Goal: Check status: Check status

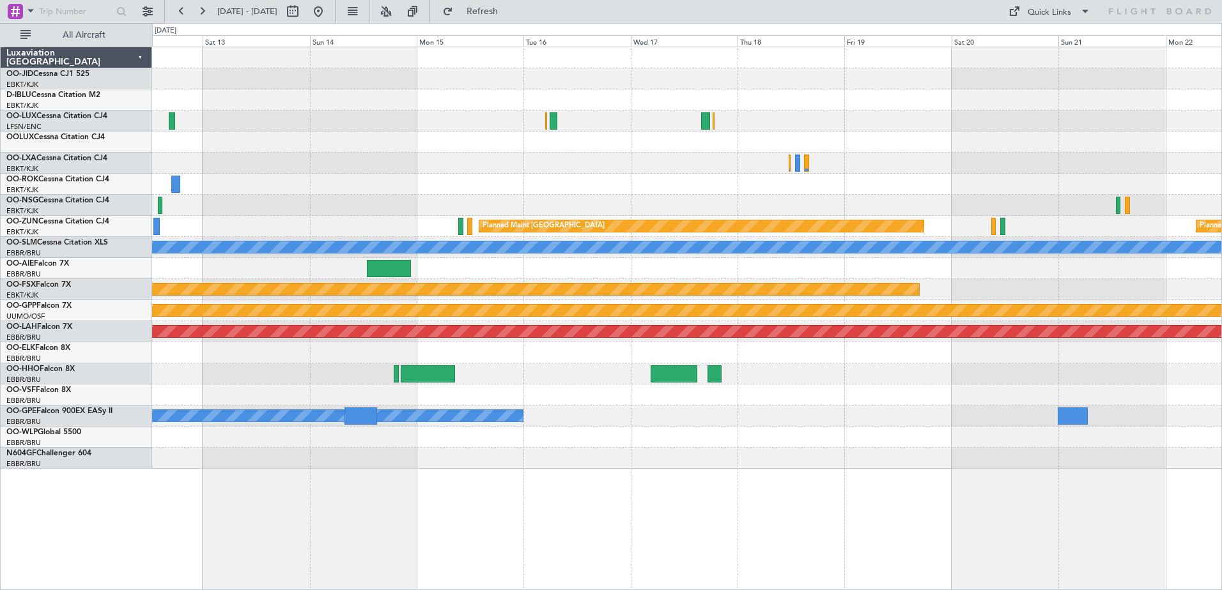
click at [170, 13] on fb-range-datepicker "[DATE] - [DATE]" at bounding box center [249, 11] width 171 height 23
click at [175, 16] on button at bounding box center [181, 11] width 20 height 20
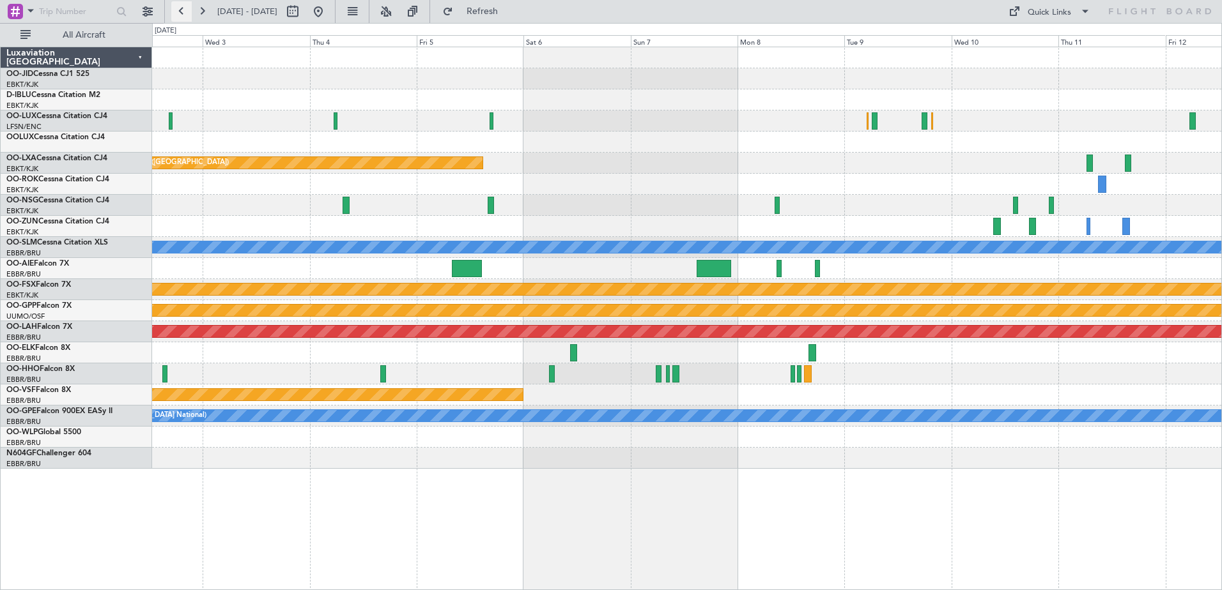
click at [175, 16] on button at bounding box center [181, 11] width 20 height 20
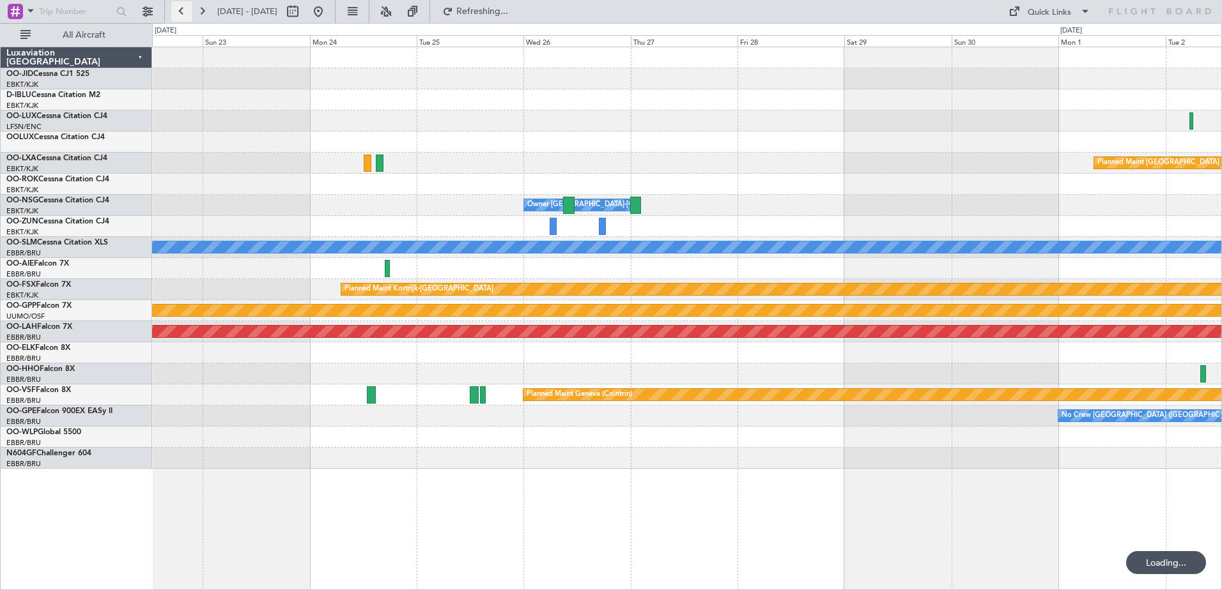
click at [175, 16] on button at bounding box center [181, 11] width 20 height 20
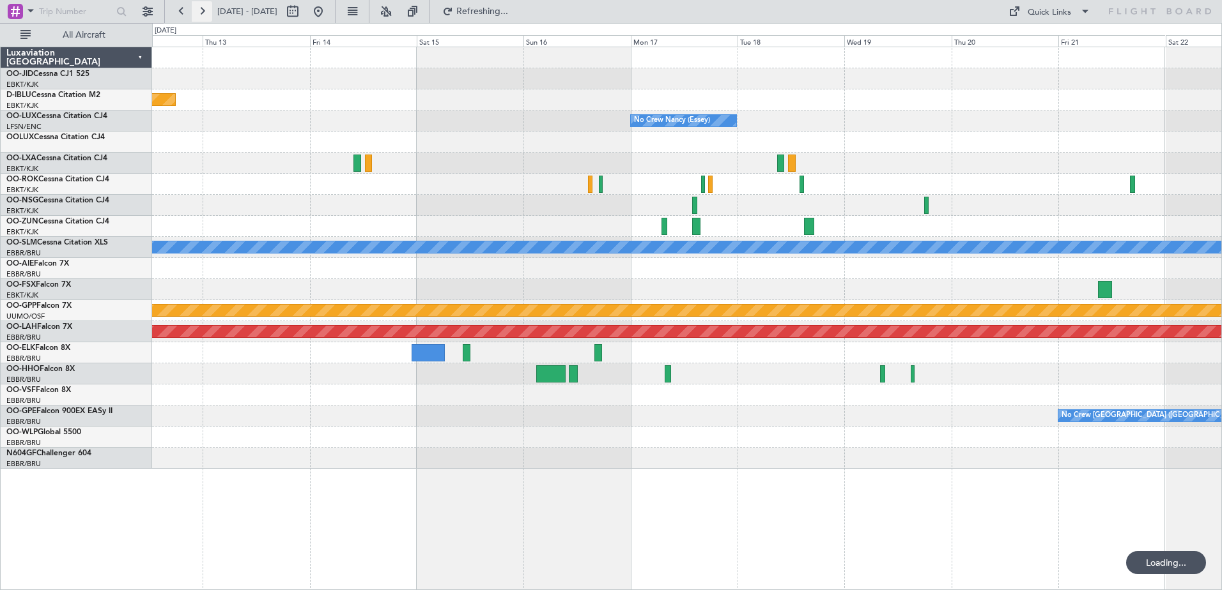
click at [198, 17] on button at bounding box center [202, 11] width 20 height 20
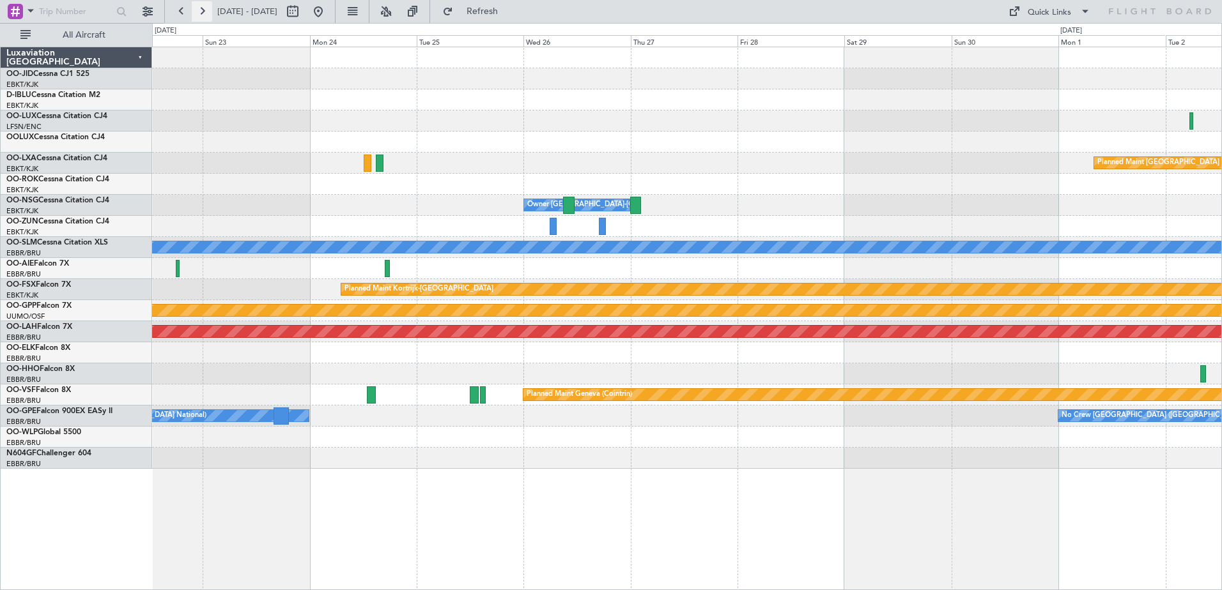
click at [208, 12] on button at bounding box center [202, 11] width 20 height 20
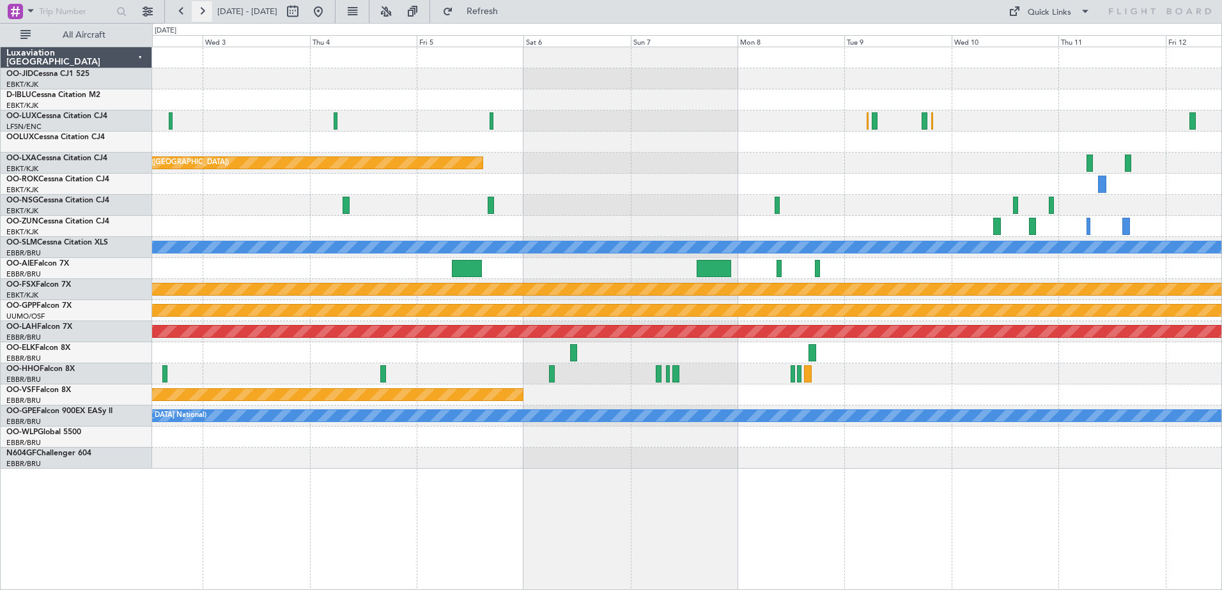
click at [208, 12] on button at bounding box center [202, 11] width 20 height 20
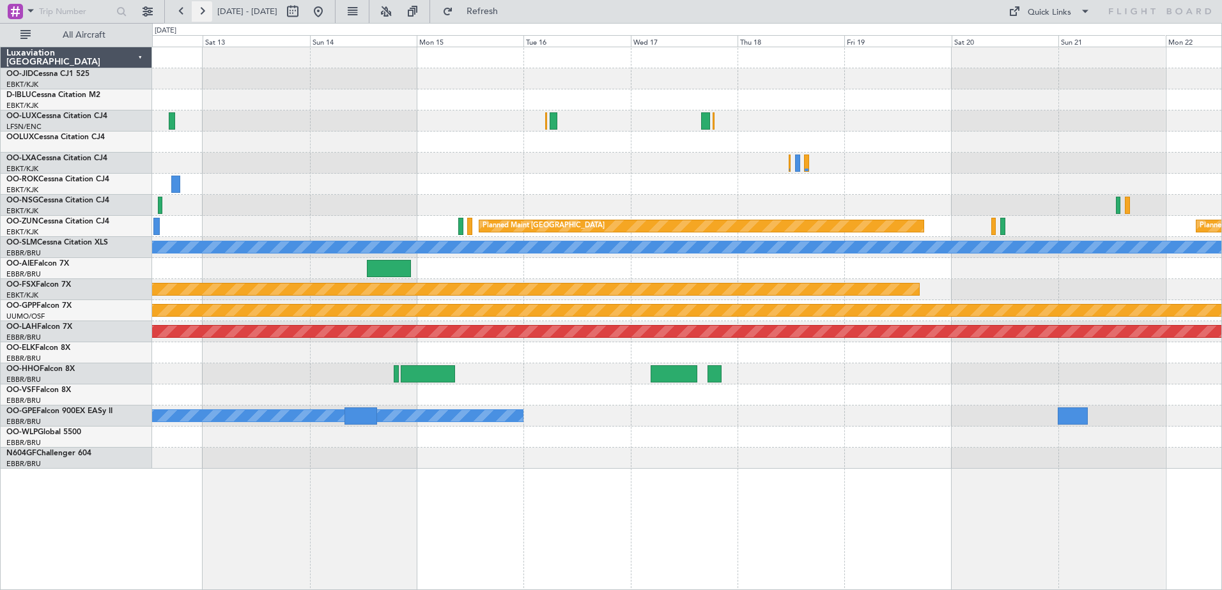
click at [208, 12] on button at bounding box center [202, 11] width 20 height 20
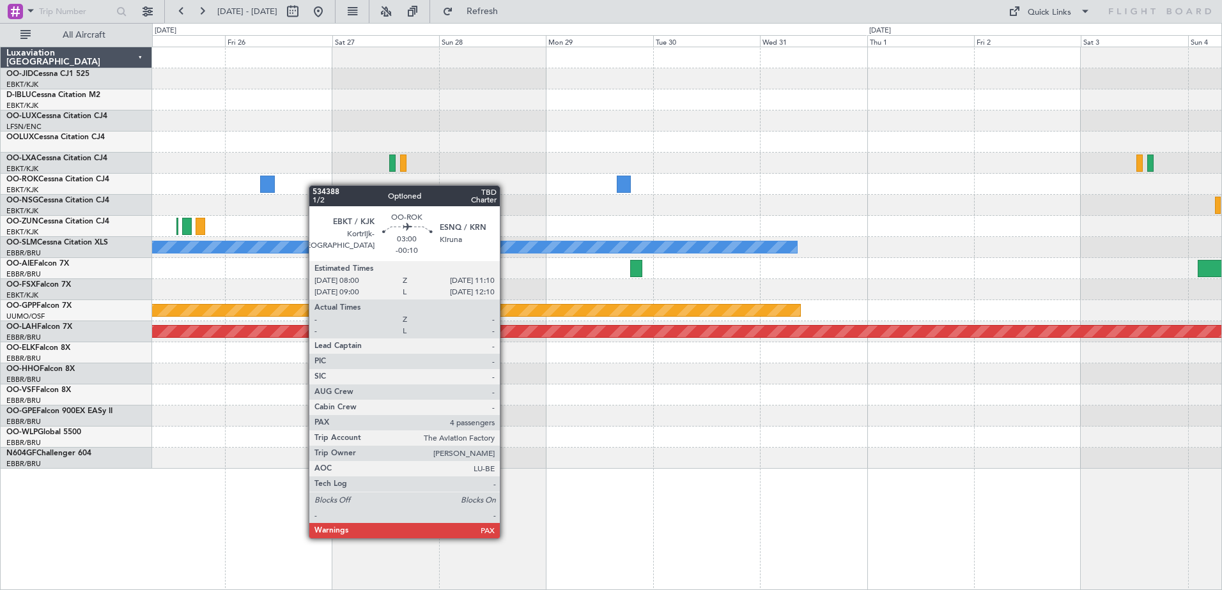
click at [266, 186] on div "Planned Maint Kortrijk-[GEOGRAPHIC_DATA] A/C Unavailable [GEOGRAPHIC_DATA] Grou…" at bounding box center [686, 258] width 1069 height 422
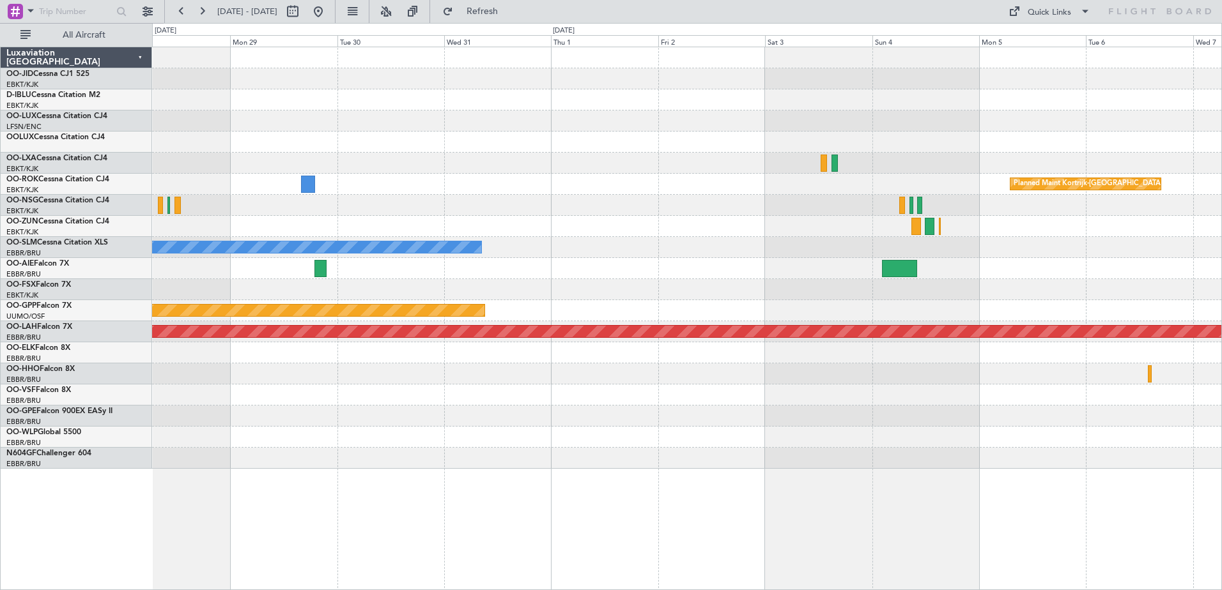
click at [330, 245] on div "Planned Maint Kortrijk-[GEOGRAPHIC_DATA] A/C Unavailable [GEOGRAPHIC_DATA] Grou…" at bounding box center [686, 258] width 1069 height 422
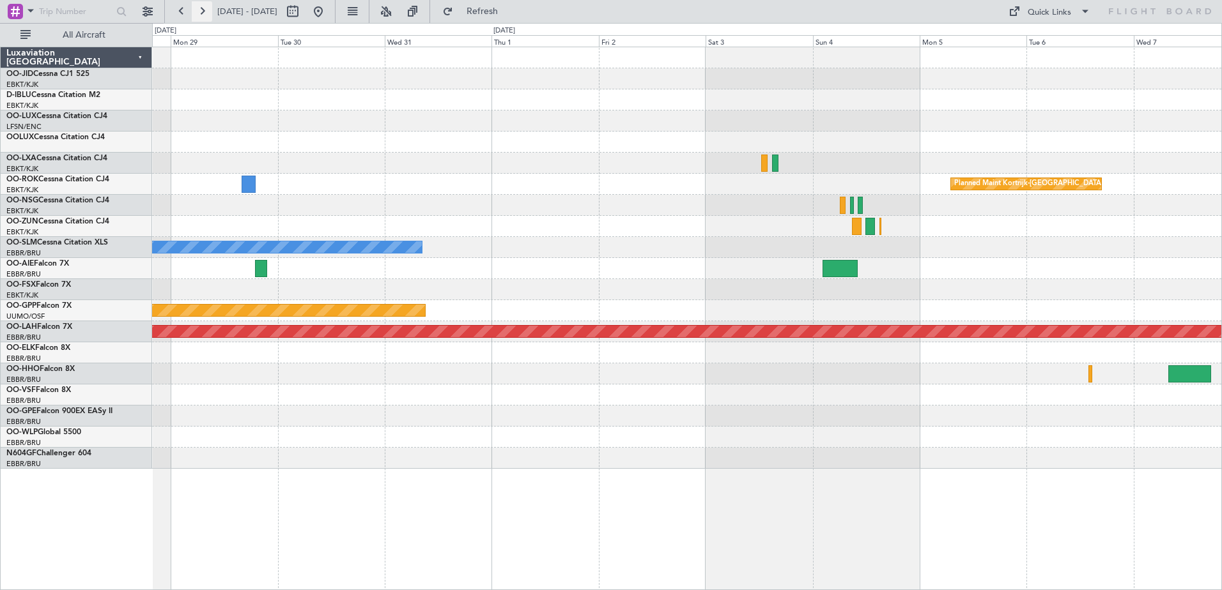
click at [203, 14] on button at bounding box center [202, 11] width 20 height 20
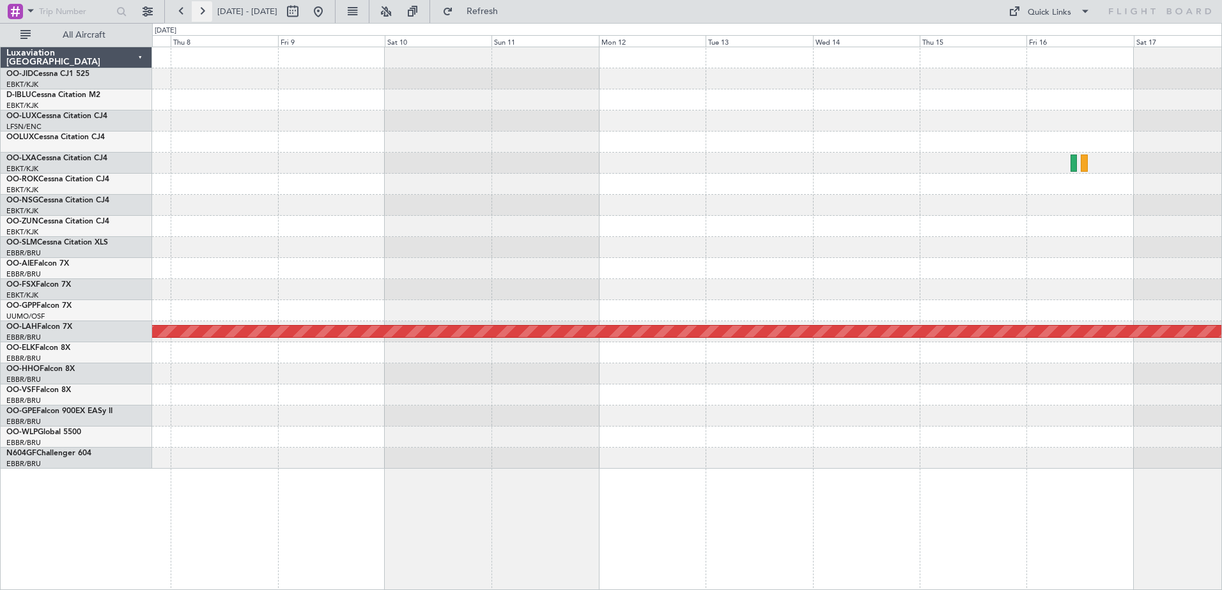
click at [192, 15] on button at bounding box center [202, 11] width 20 height 20
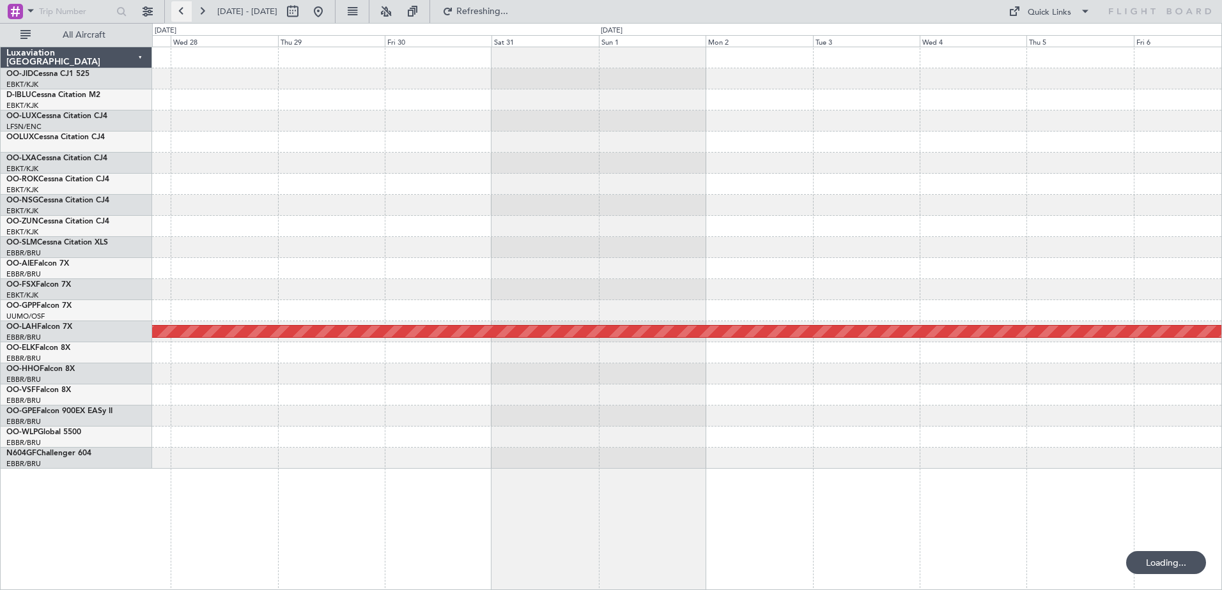
click at [183, 13] on button at bounding box center [181, 11] width 20 height 20
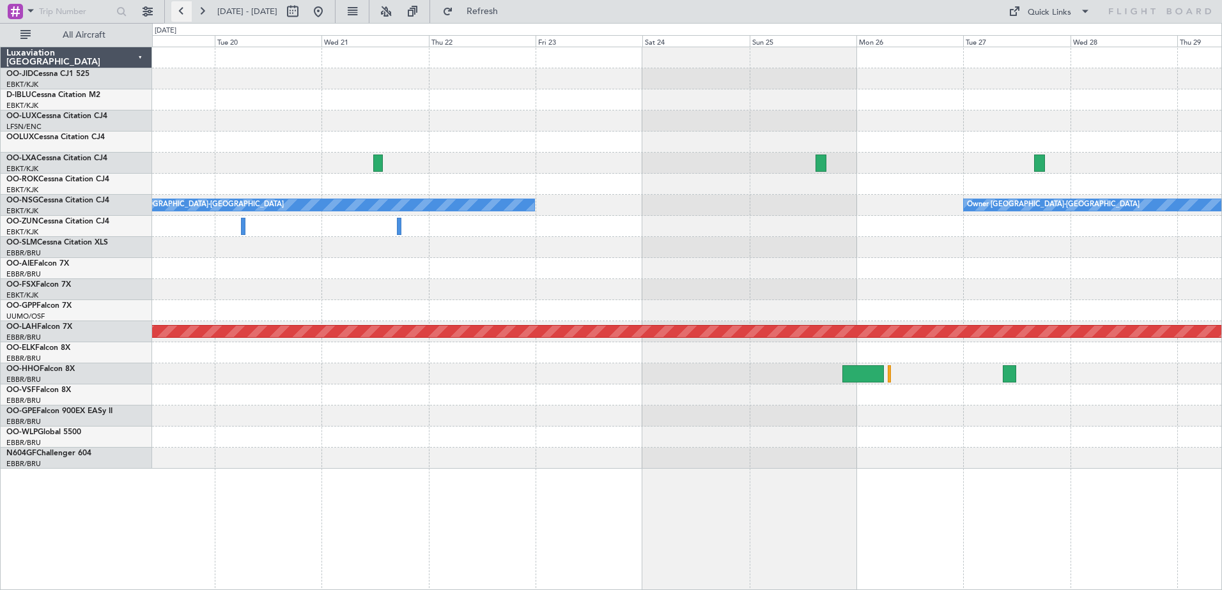
click at [183, 13] on button at bounding box center [181, 11] width 20 height 20
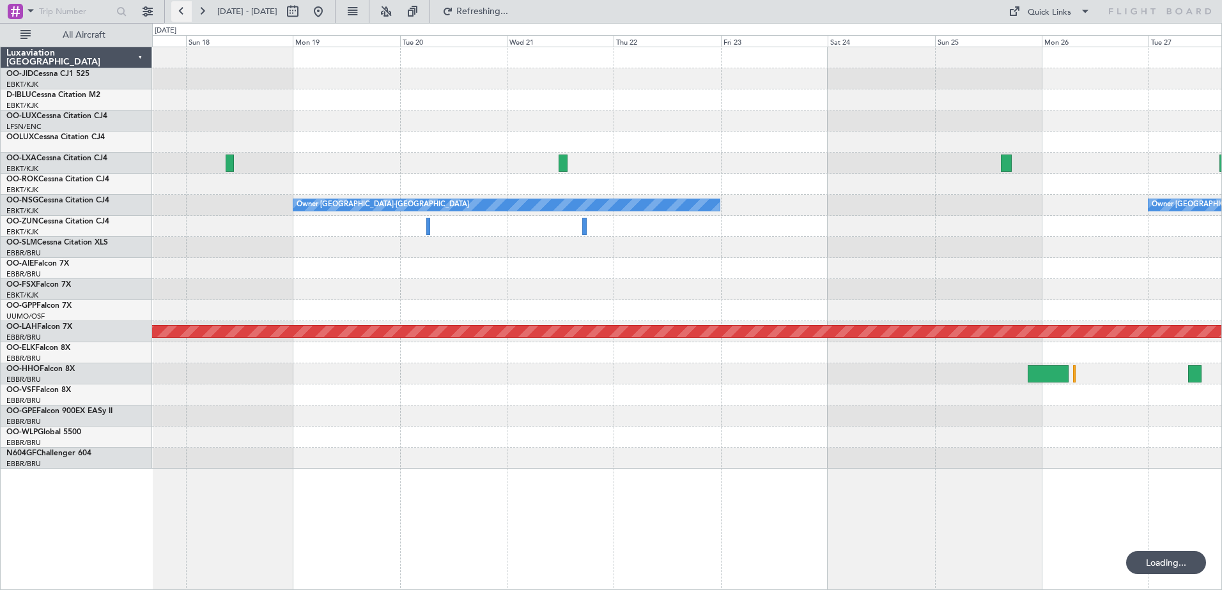
click at [183, 13] on button at bounding box center [181, 11] width 20 height 20
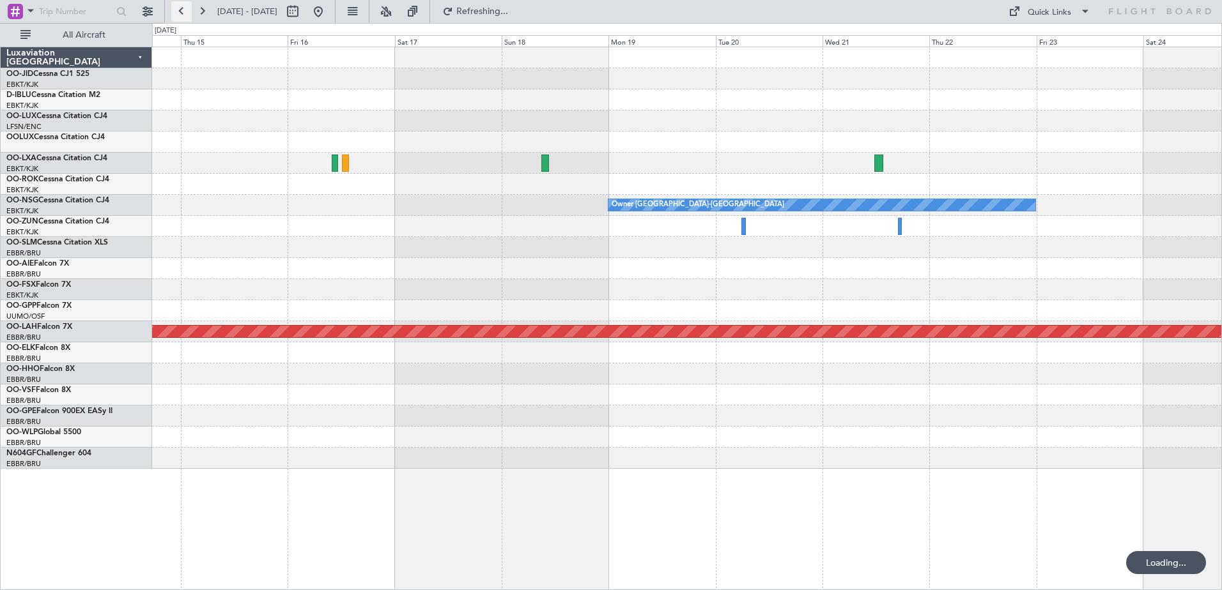
click at [183, 13] on button at bounding box center [181, 11] width 20 height 20
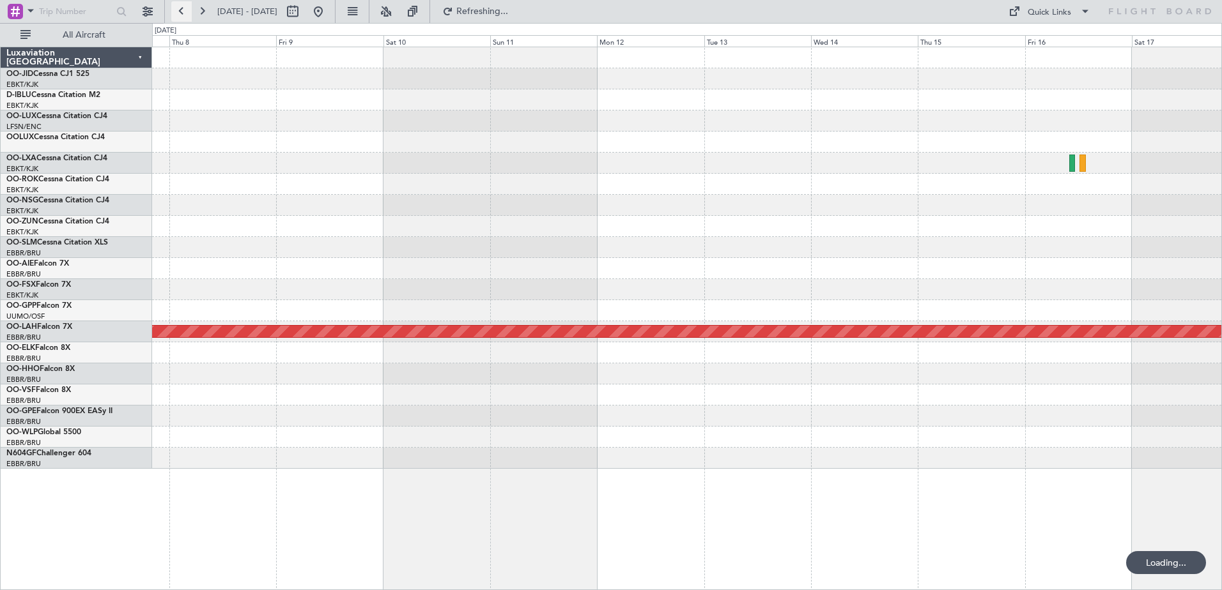
click at [183, 13] on button at bounding box center [181, 11] width 20 height 20
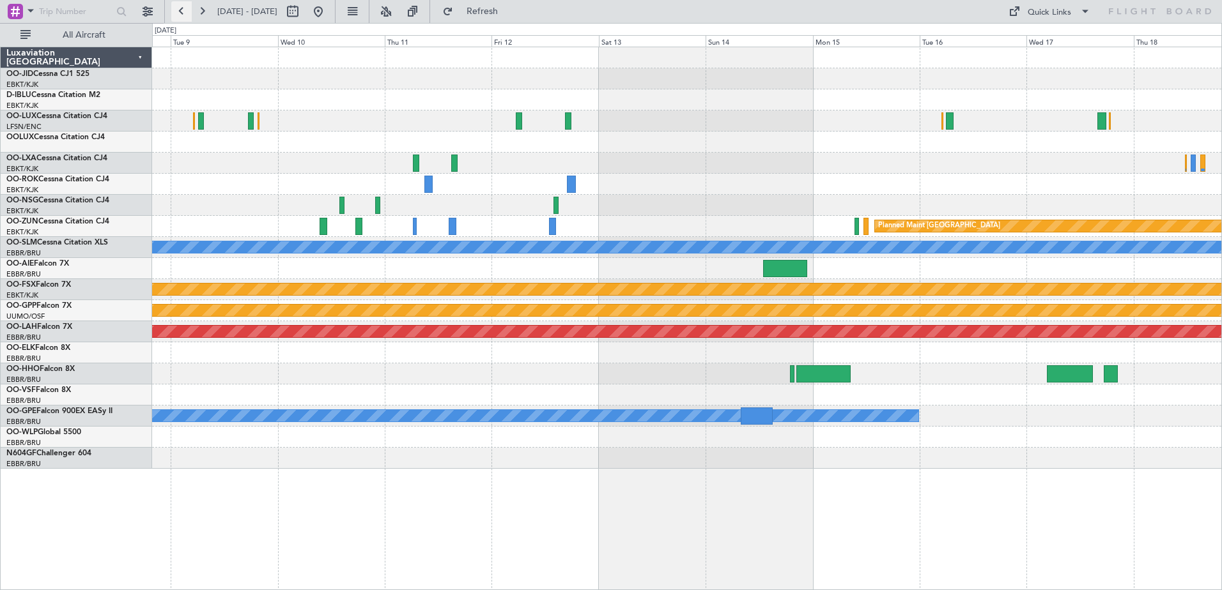
click at [183, 13] on button at bounding box center [181, 11] width 20 height 20
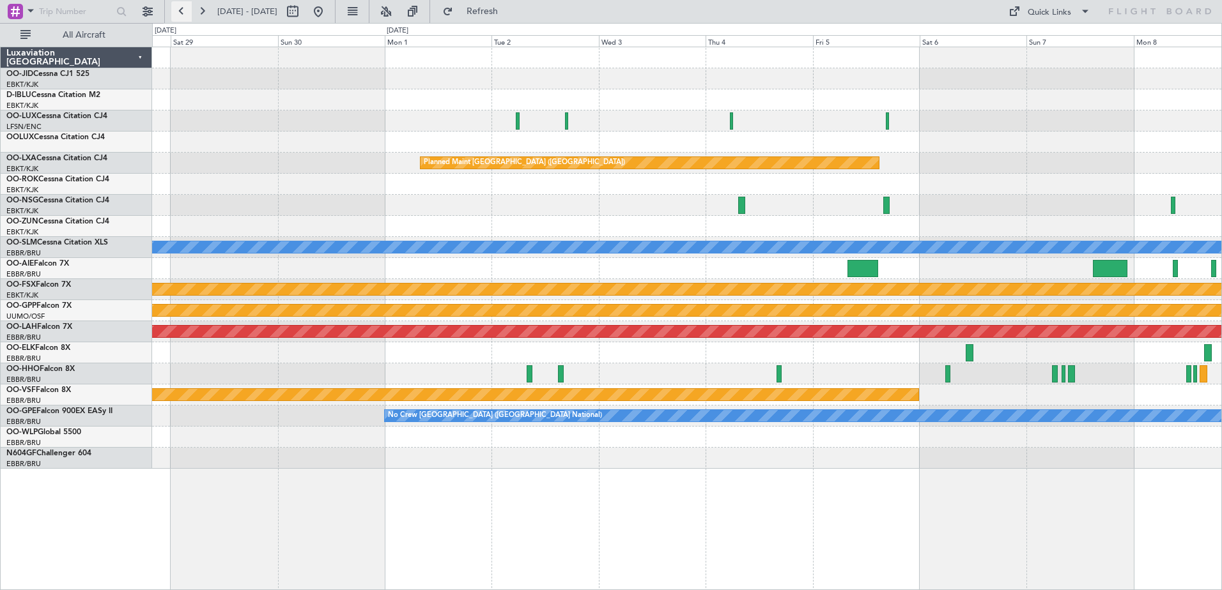
click at [183, 13] on button at bounding box center [181, 11] width 20 height 20
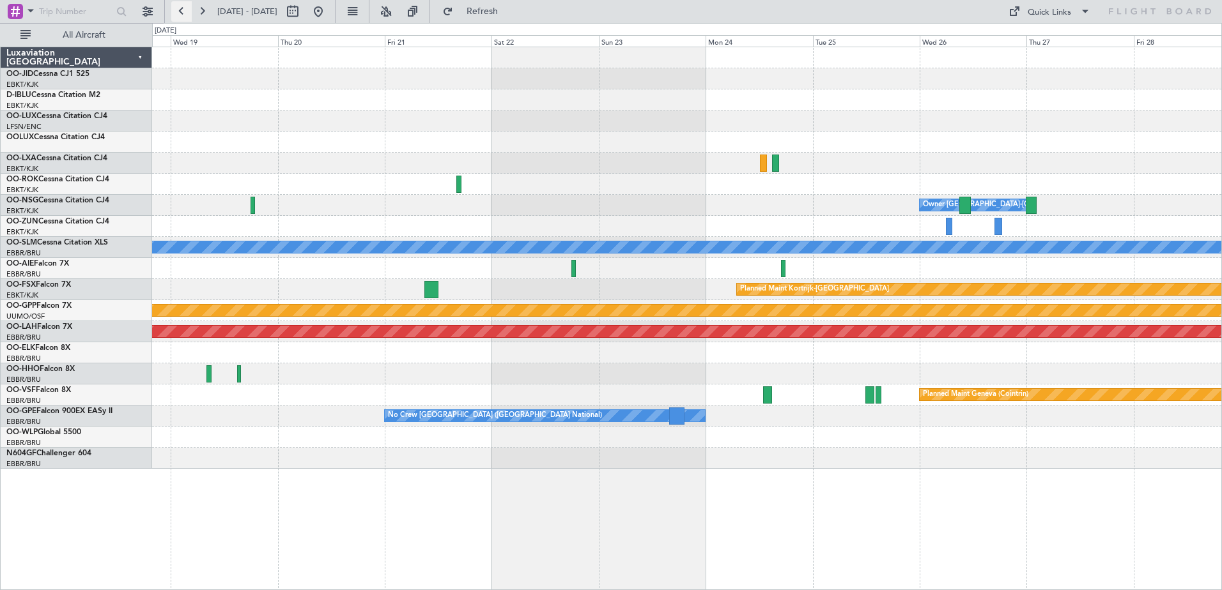
click at [185, 17] on button at bounding box center [181, 11] width 20 height 20
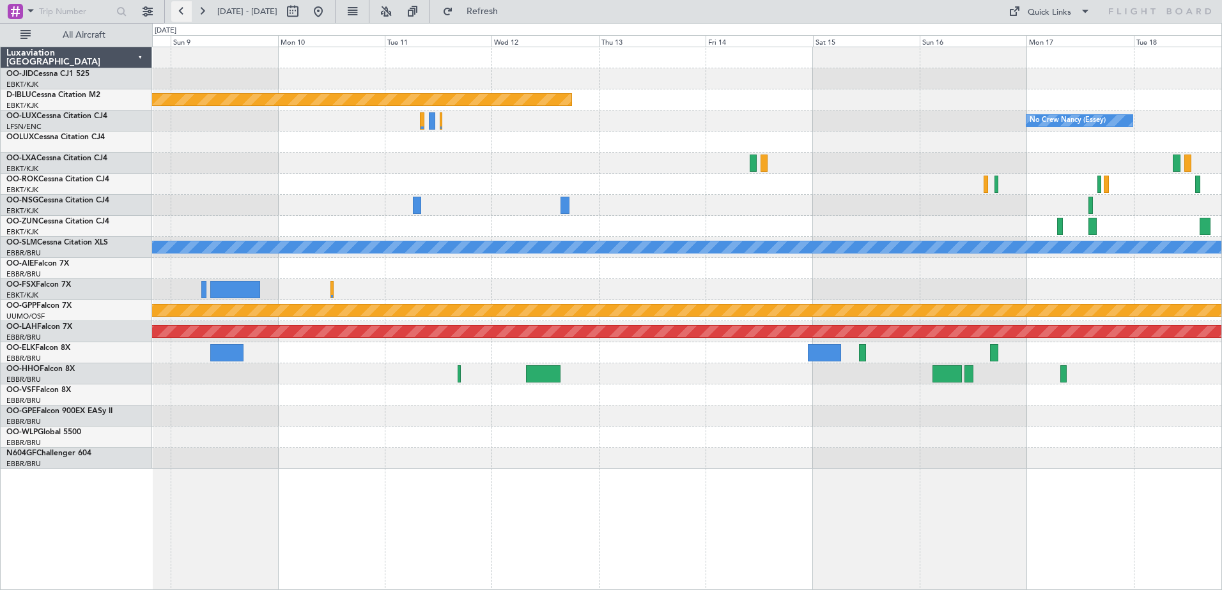
click at [190, 11] on button at bounding box center [181, 11] width 20 height 20
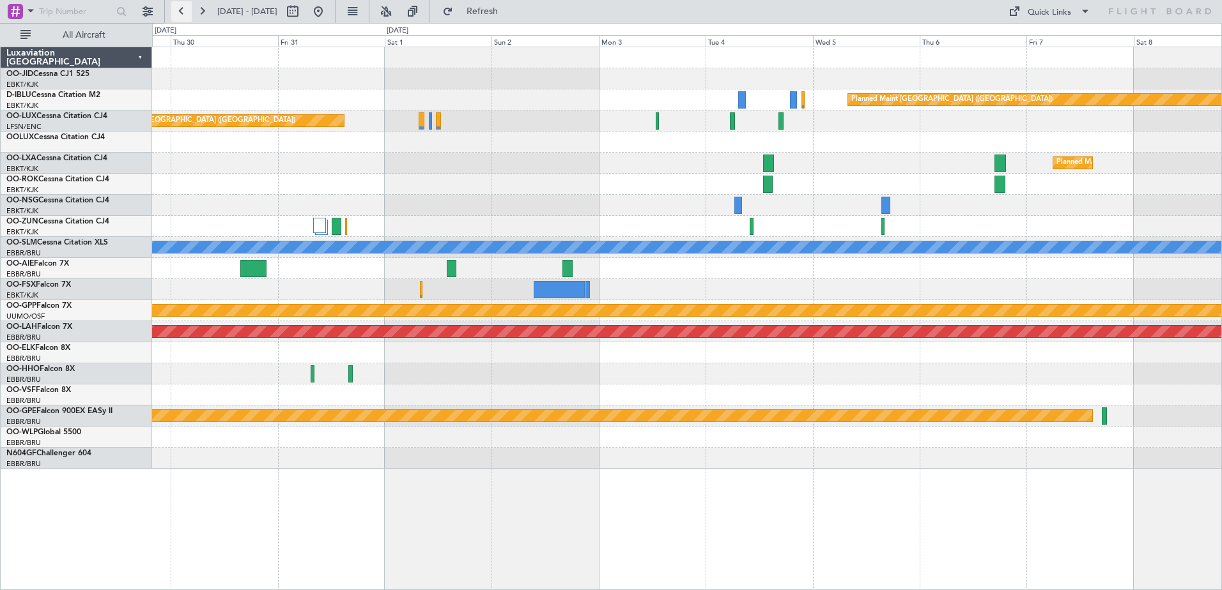
click at [186, 18] on button at bounding box center [181, 11] width 20 height 20
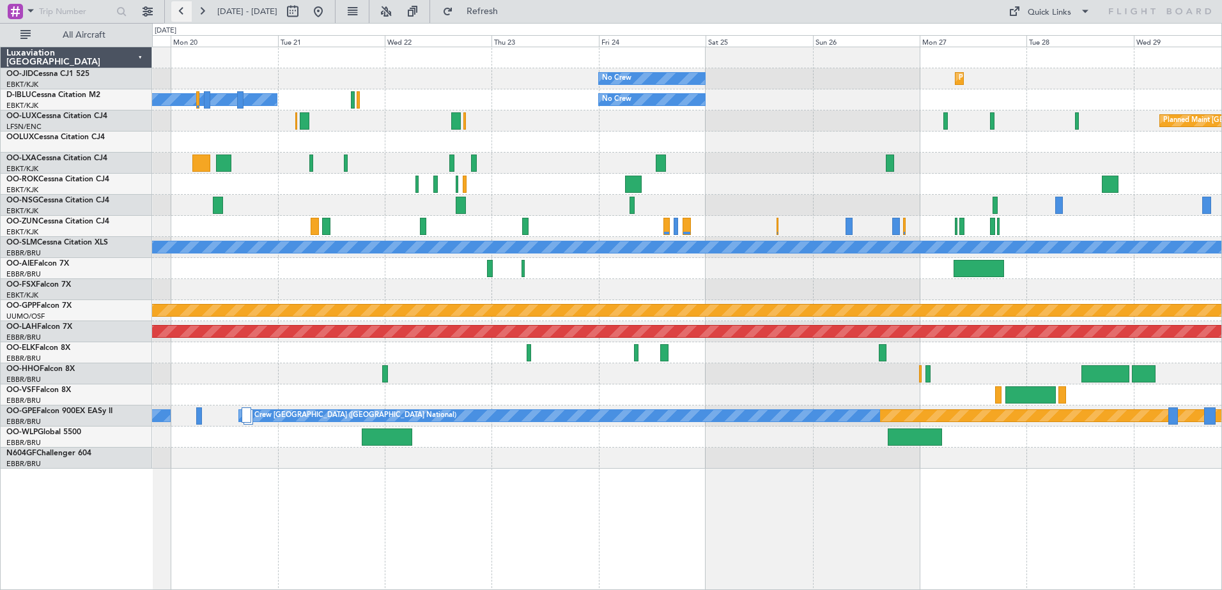
click at [185, 15] on button at bounding box center [181, 11] width 20 height 20
